Goal: Information Seeking & Learning: Check status

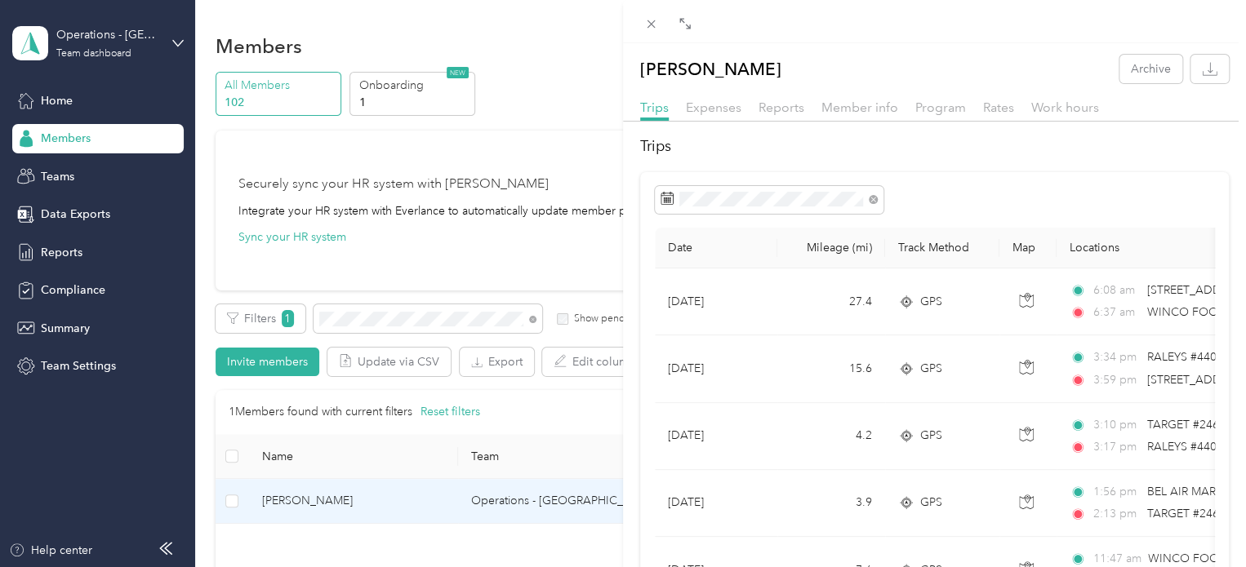
click at [401, 327] on div "[PERSON_NAME] Archive Trips Expenses Reports Member info Program Rates Work hou…" at bounding box center [623, 283] width 1246 height 567
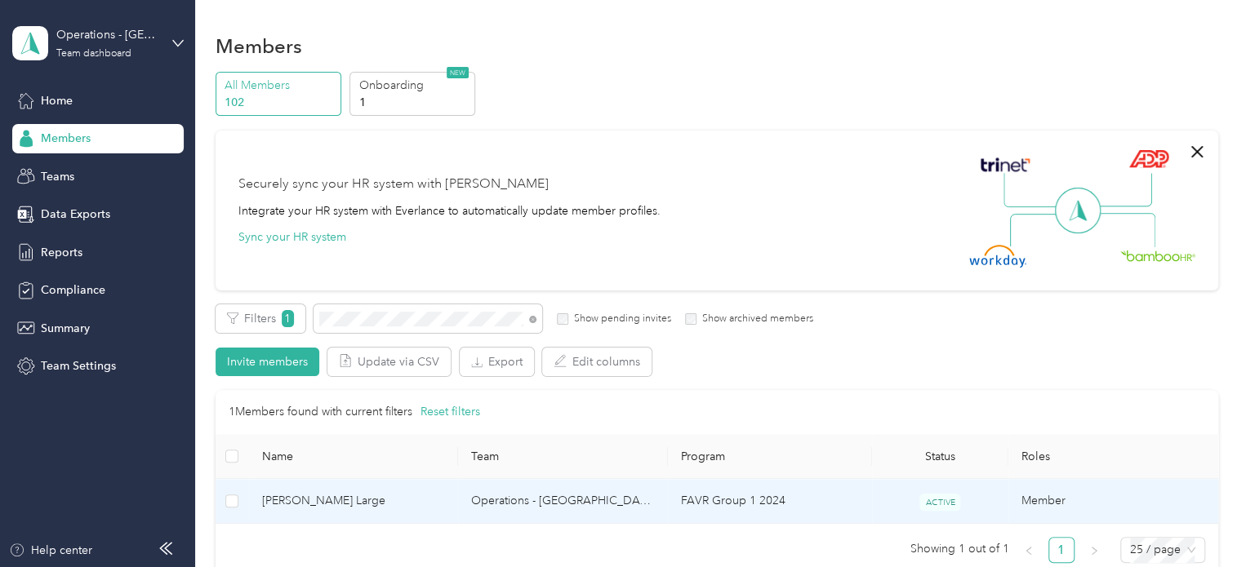
click at [293, 505] on span "[PERSON_NAME] Large" at bounding box center [354, 501] width 184 height 18
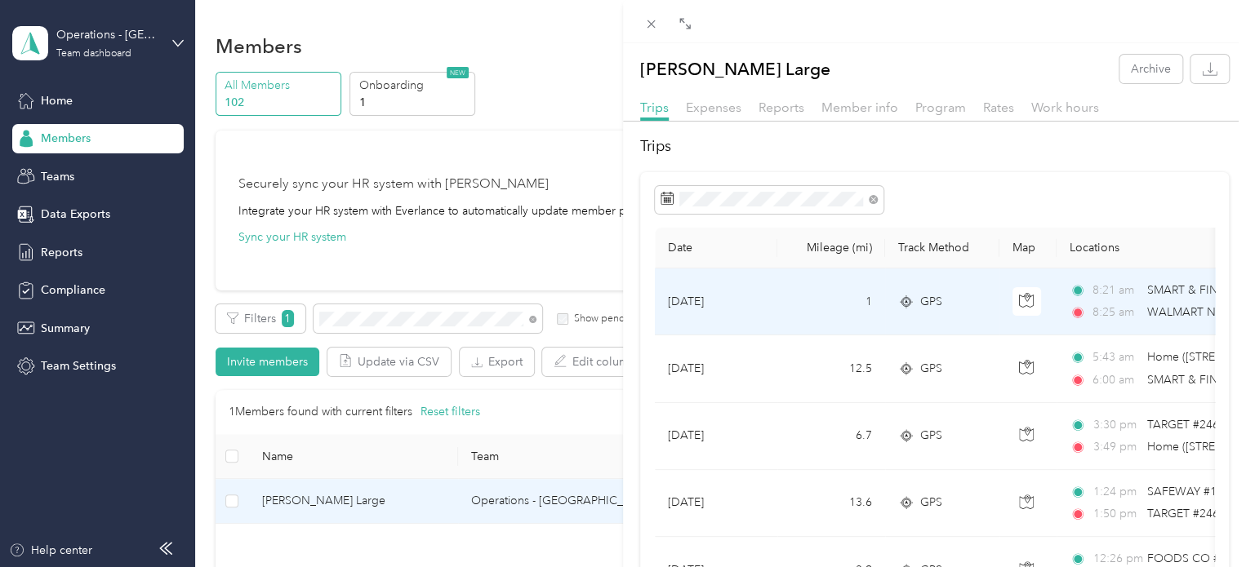
click at [1159, 309] on span "WALMART NBRD#4759 ([STREET_ADDRESS])" at bounding box center [1265, 312] width 238 height 14
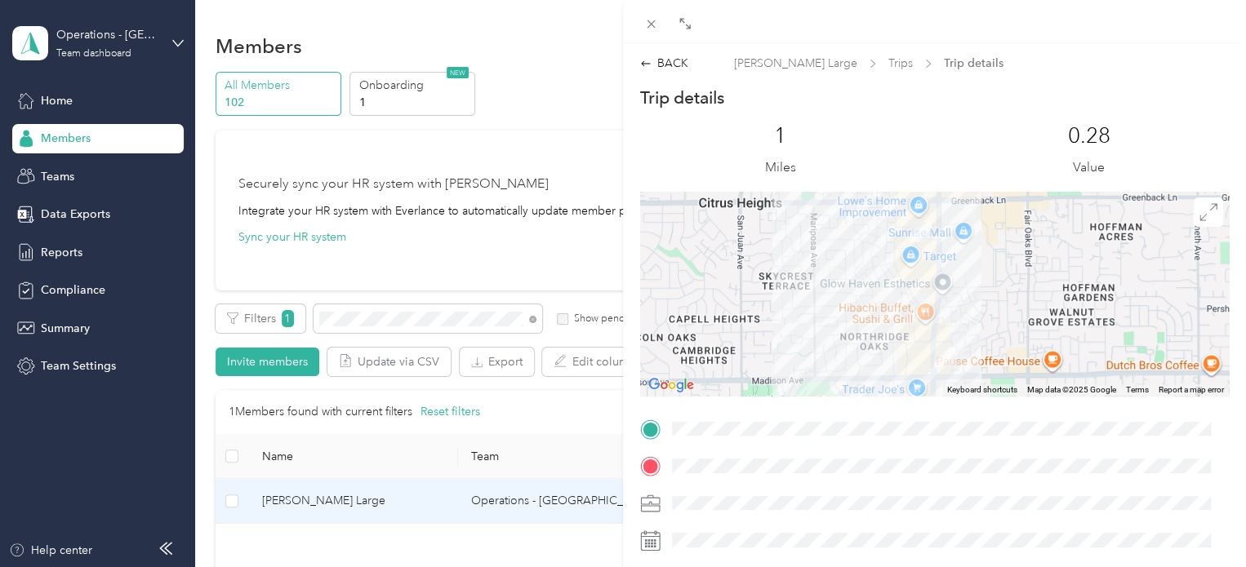
click at [352, 315] on div "BACK [PERSON_NAME] Large Trips Trip details Trip details This trip cannot be ed…" at bounding box center [623, 283] width 1246 height 567
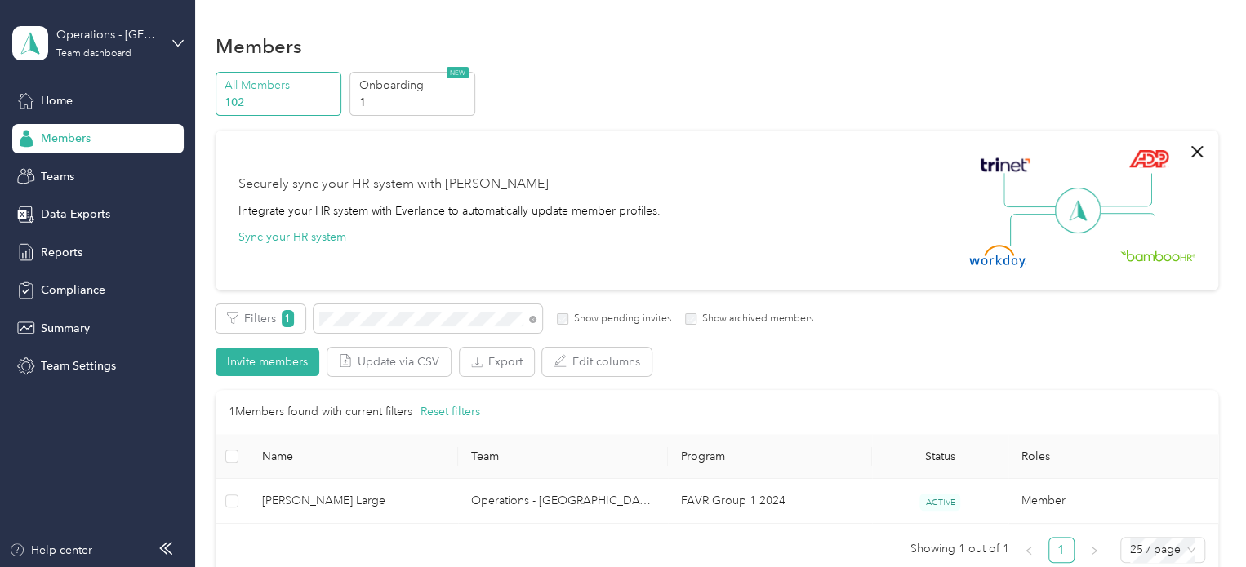
click at [352, 315] on div at bounding box center [623, 283] width 1246 height 567
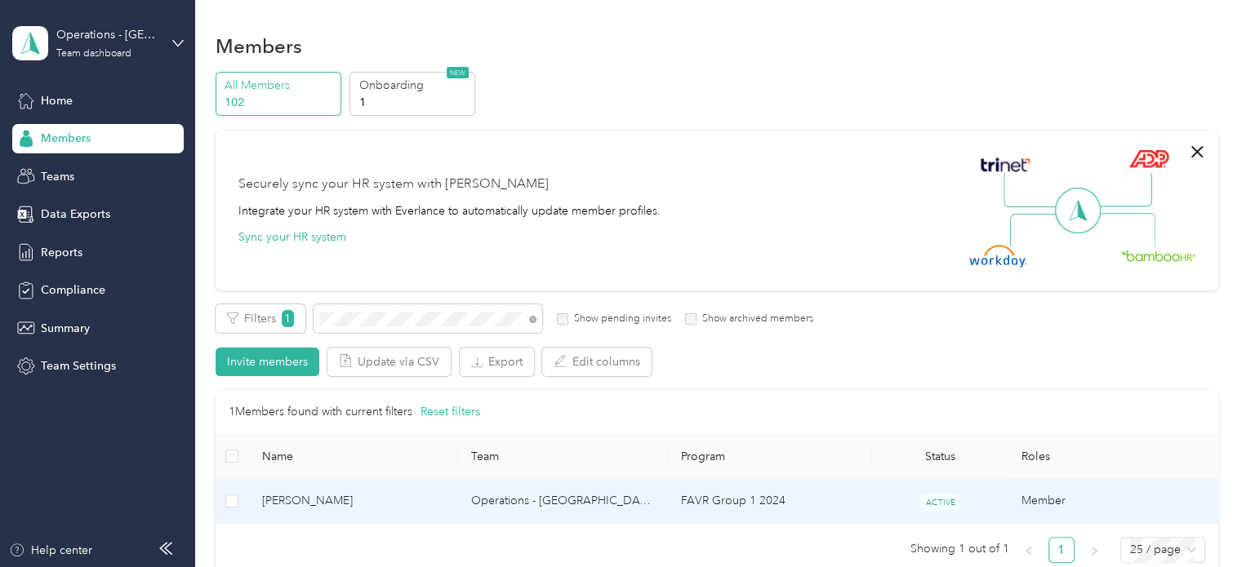
click at [287, 513] on td "[PERSON_NAME]" at bounding box center [354, 501] width 210 height 45
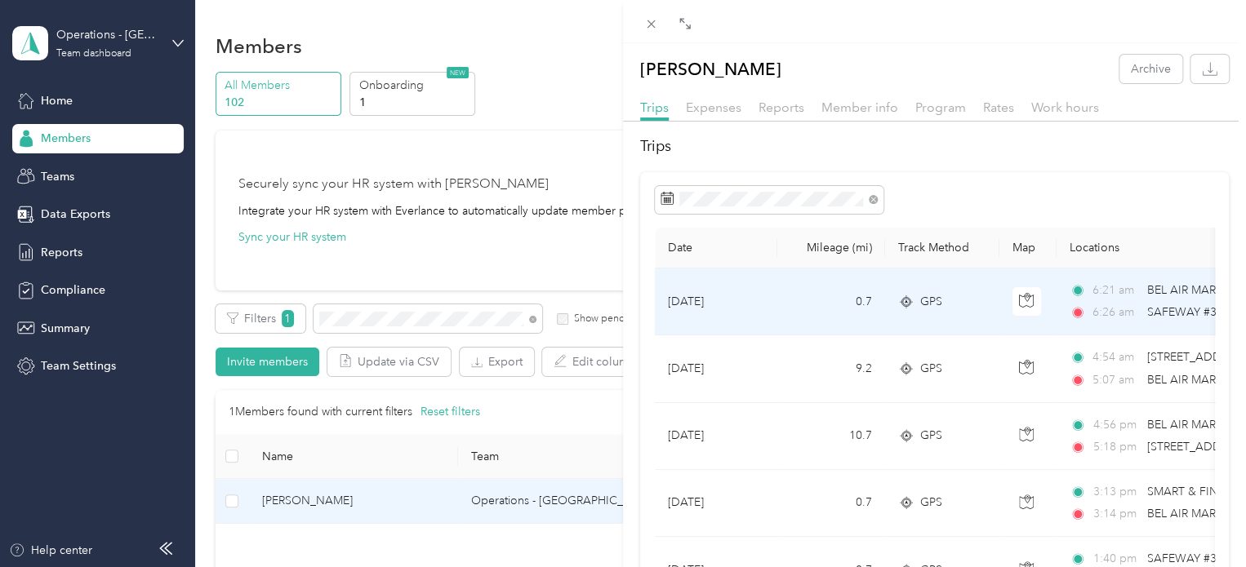
click at [1146, 283] on span "BEL AIR MARKET #517 ([STREET_ADDRESS])" at bounding box center [1262, 290] width 232 height 14
